Goal: Task Accomplishment & Management: Manage account settings

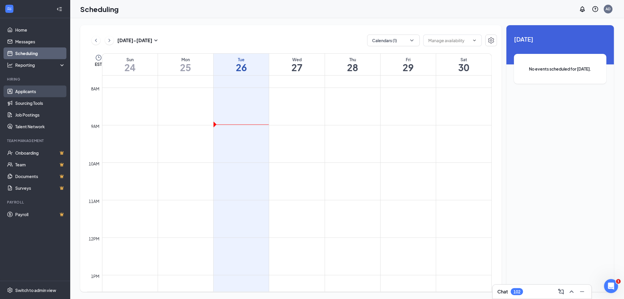
click at [27, 88] on link "Applicants" at bounding box center [40, 91] width 50 height 12
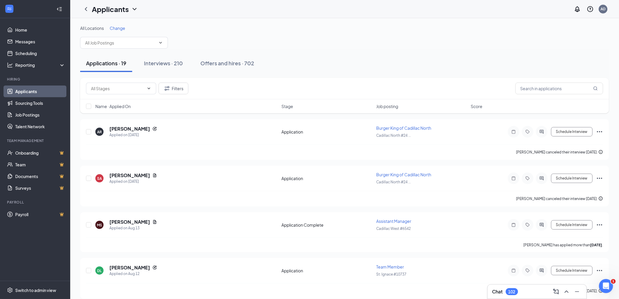
click at [120, 30] on span "Change" at bounding box center [117, 27] width 15 height 5
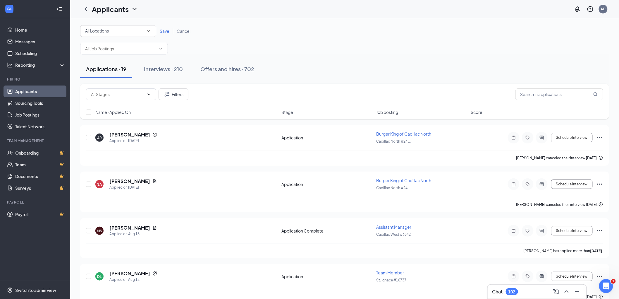
click at [118, 31] on div "All Locations" at bounding box center [118, 30] width 66 height 7
click at [113, 78] on span "[GEOGRAPHIC_DATA] #8459" at bounding box center [112, 81] width 56 height 7
click at [167, 31] on span "Save" at bounding box center [165, 30] width 10 height 5
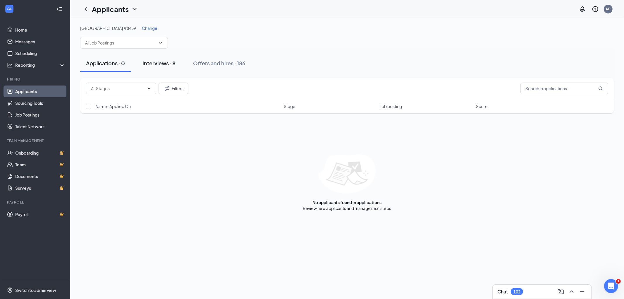
click at [164, 62] on div "Interviews · 8" at bounding box center [158, 62] width 33 height 7
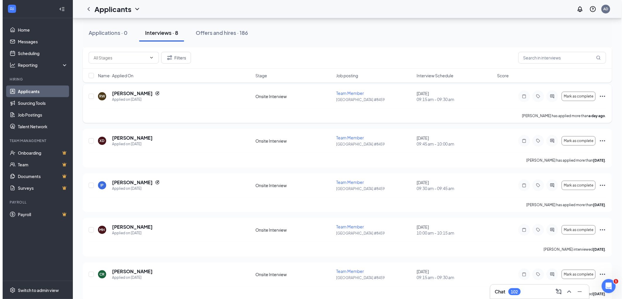
scroll to position [47, 0]
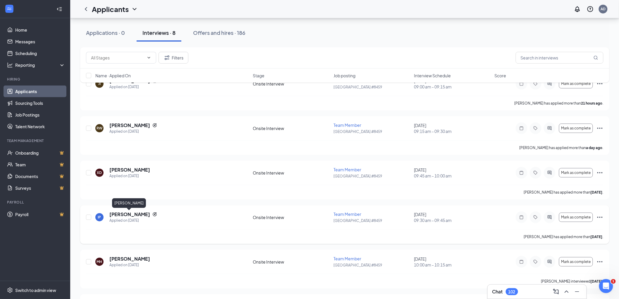
click at [118, 212] on h5 "[PERSON_NAME]" at bounding box center [129, 214] width 41 height 6
